Goal: Information Seeking & Learning: Compare options

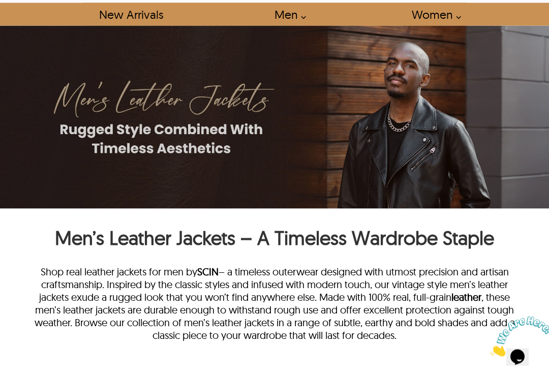
scroll to position [60, 0]
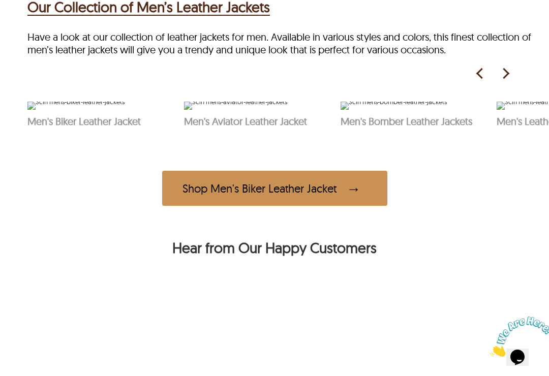
click at [447, 110] on img at bounding box center [393, 106] width 106 height 8
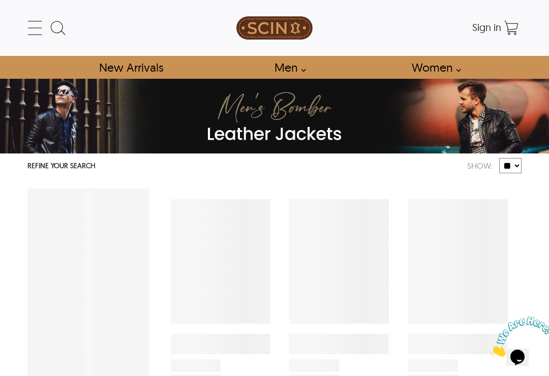
select select "********"
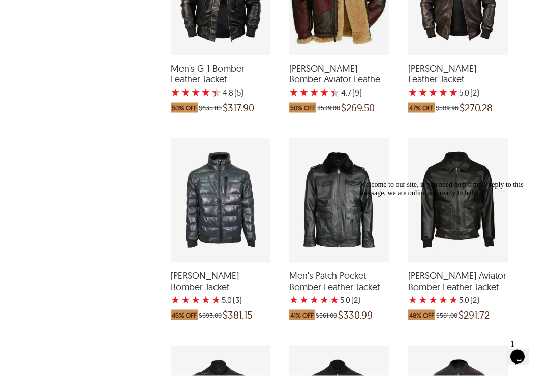
scroll to position [1721, 0]
click at [360, 181] on icon "Chat attention grabber" at bounding box center [360, 181] width 0 height 0
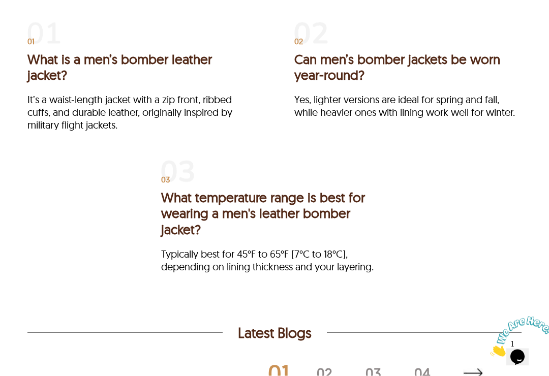
scroll to position [2891, 0]
click at [479, 251] on div "01 What is a men’s bomber leather jacket? It’s a waist-length jacket with a zip…" at bounding box center [274, 163] width 494 height 280
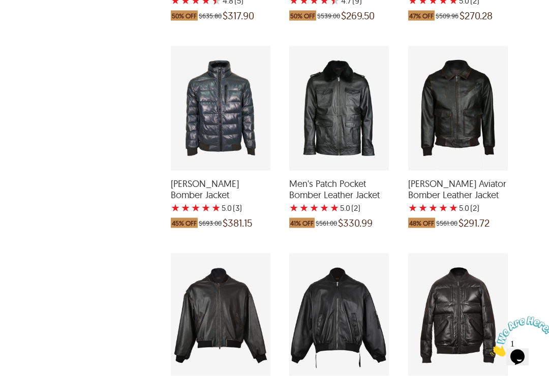
scroll to position [1809, 0]
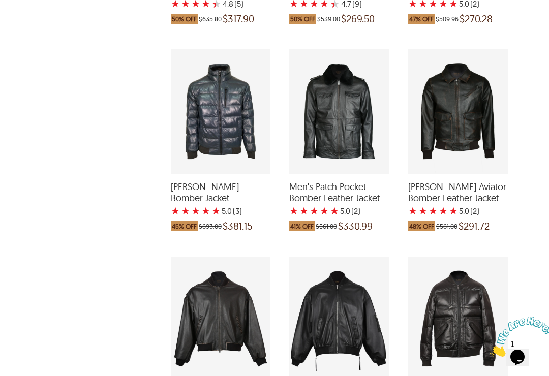
click at [463, 145] on div "Ethan Aviator Bomber Leather Jacket with a 5 Star Rating 2 Product Review which…" at bounding box center [458, 111] width 100 height 125
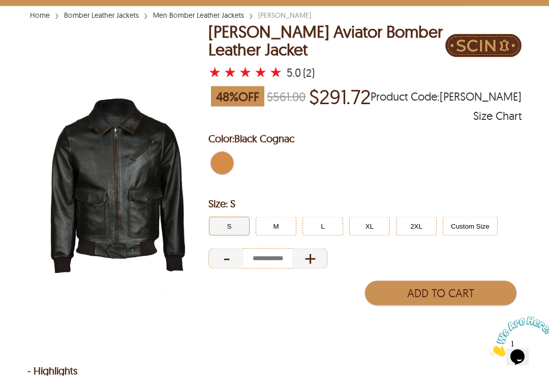
scroll to position [73, 0]
click at [470, 230] on button "Custom Size" at bounding box center [470, 226] width 55 height 19
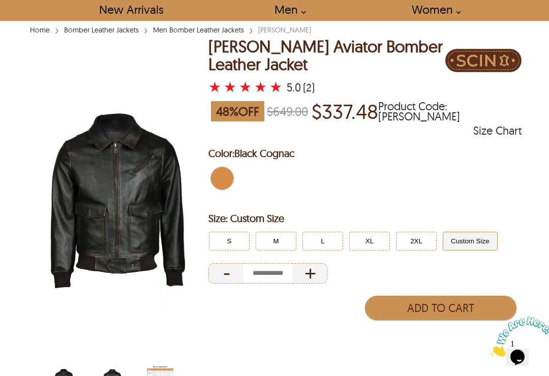
scroll to position [57, 0]
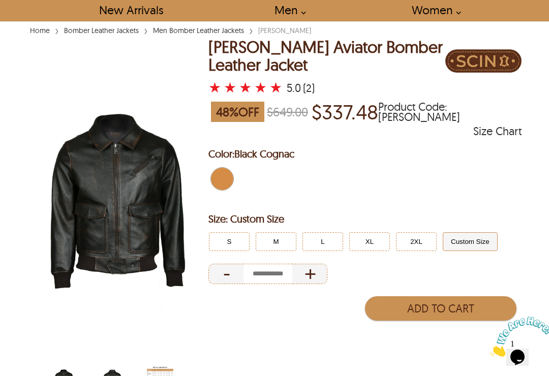
click at [374, 244] on button "XL" at bounding box center [369, 241] width 41 height 19
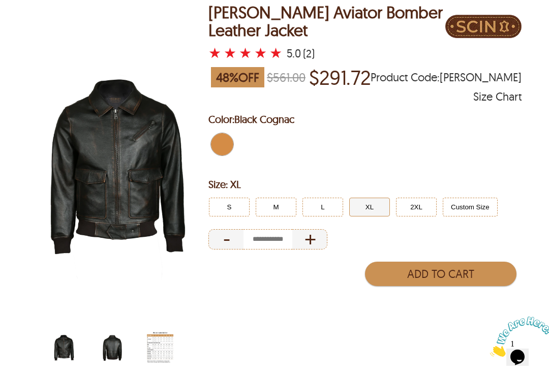
scroll to position [97, 0]
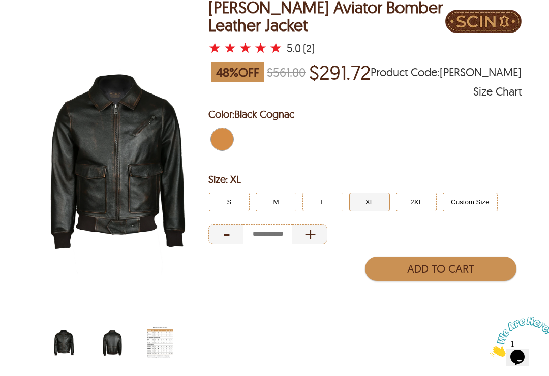
click at [474, 203] on button "Custom Size" at bounding box center [470, 202] width 55 height 19
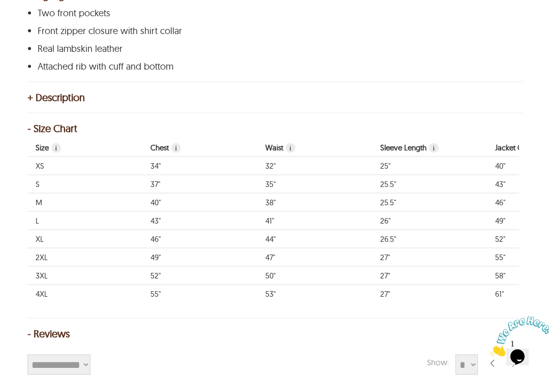
scroll to position [484, 0]
click at [161, 217] on td "43"" at bounding box center [199, 220] width 115 height 18
click at [275, 239] on td "44"" at bounding box center [314, 238] width 115 height 18
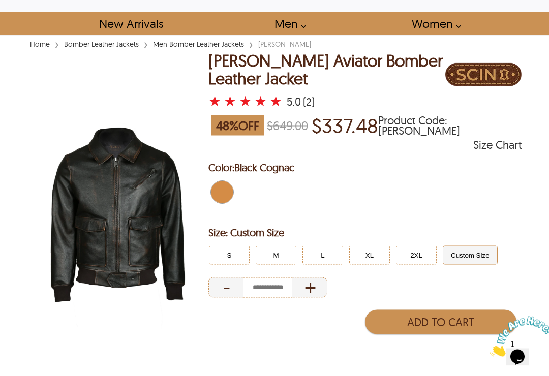
scroll to position [30, 0]
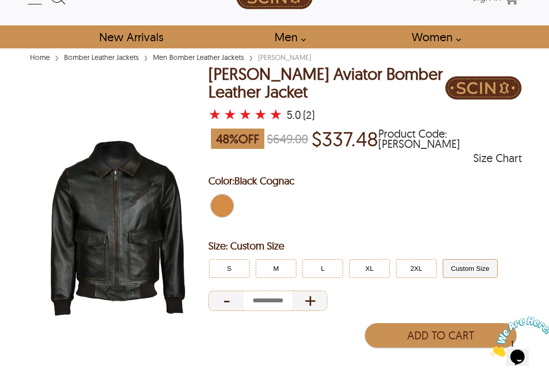
click at [133, 234] on img at bounding box center [117, 229] width 181 height 226
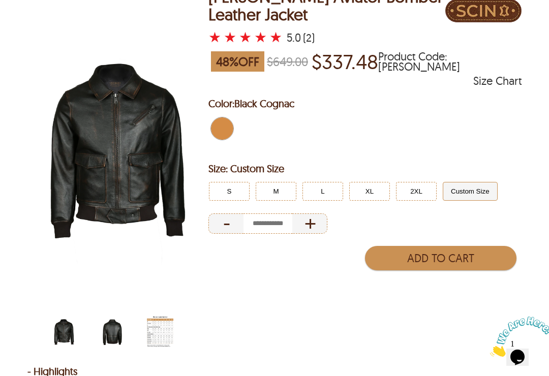
scroll to position [108, 0]
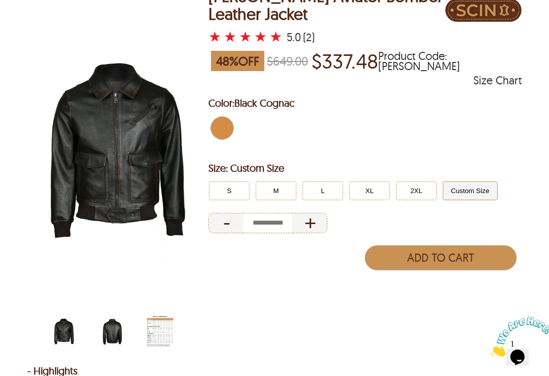
click at [115, 334] on img "ethan-aviator-bomber-leather-jacket-back.webp" at bounding box center [112, 331] width 26 height 33
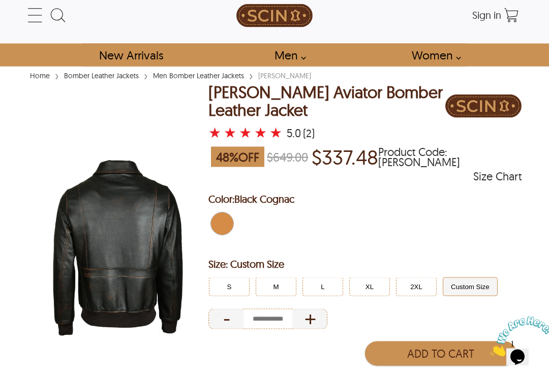
scroll to position [0, 0]
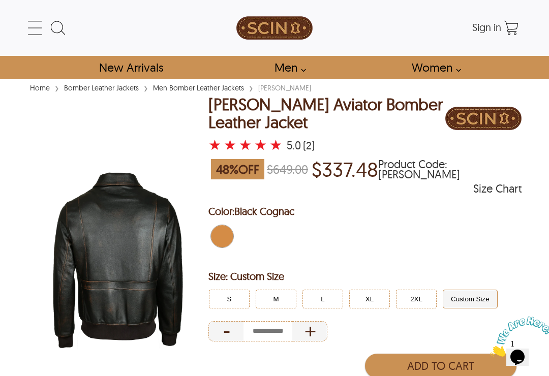
select select "********"
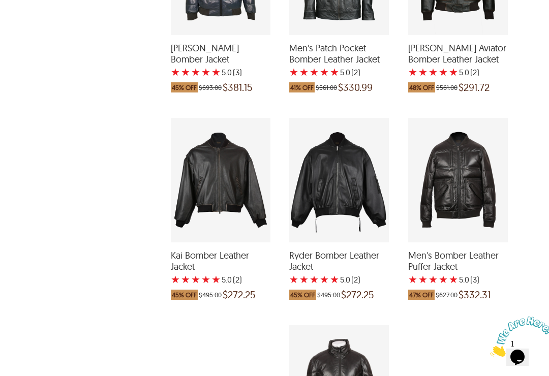
scroll to position [1948, 0]
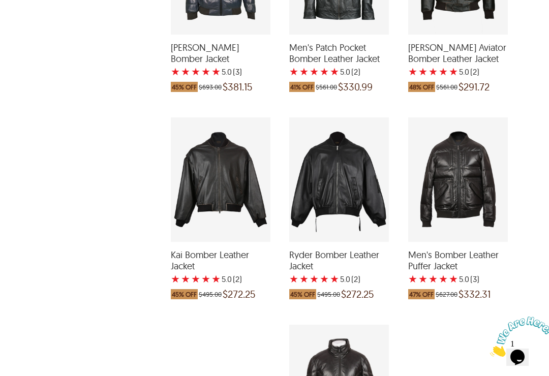
click at [226, 213] on div "Kai Bomber Leather Jacket with a 5 Star Rating 2 Product Review which was at a …" at bounding box center [221, 179] width 100 height 125
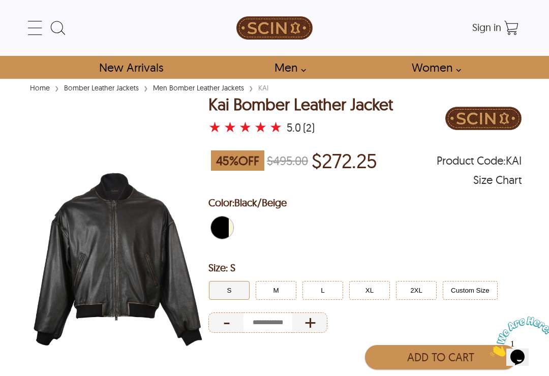
select select "********"
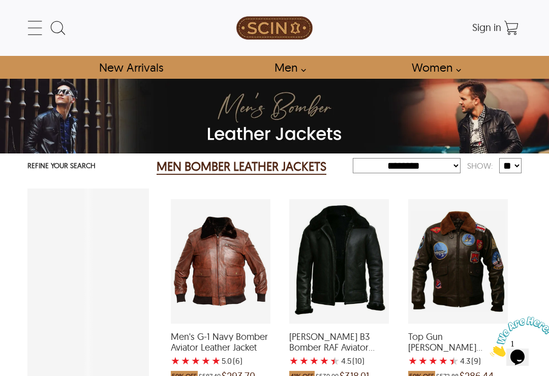
scroll to position [1964, 0]
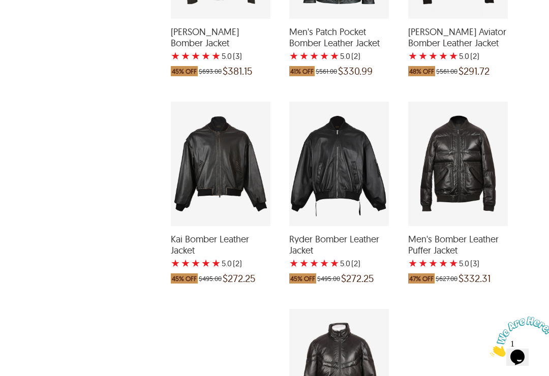
click at [366, 196] on div "Ryder Bomber Leather Jacket with a 5 Star Rating 2 Product Review which was at …" at bounding box center [339, 164] width 100 height 125
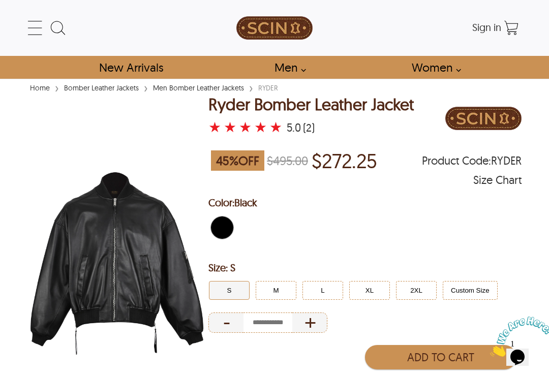
select select "********"
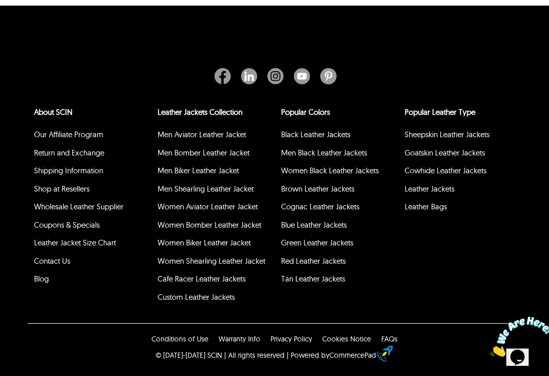
scroll to position [391, 0]
